Goal: Navigation & Orientation: Find specific page/section

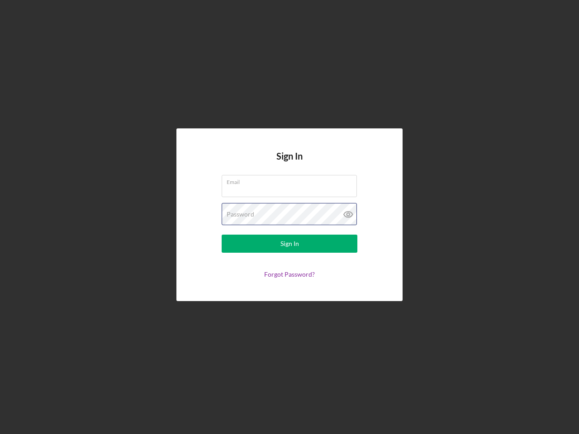
click at [289, 217] on div "Password" at bounding box center [290, 214] width 136 height 23
click at [348, 214] on icon at bounding box center [348, 214] width 23 height 23
